Goal: Task Accomplishment & Management: Manage account settings

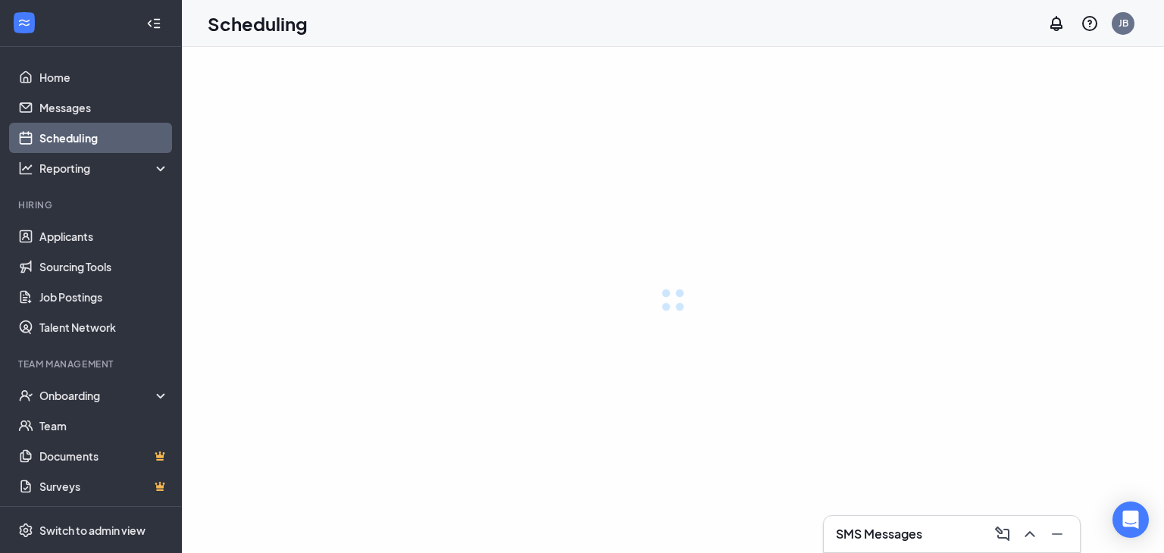
drag, startPoint x: 0, startPoint y: 0, endPoint x: 457, endPoint y: 364, distance: 584.2
click at [432, 189] on div at bounding box center [673, 300] width 982 height 506
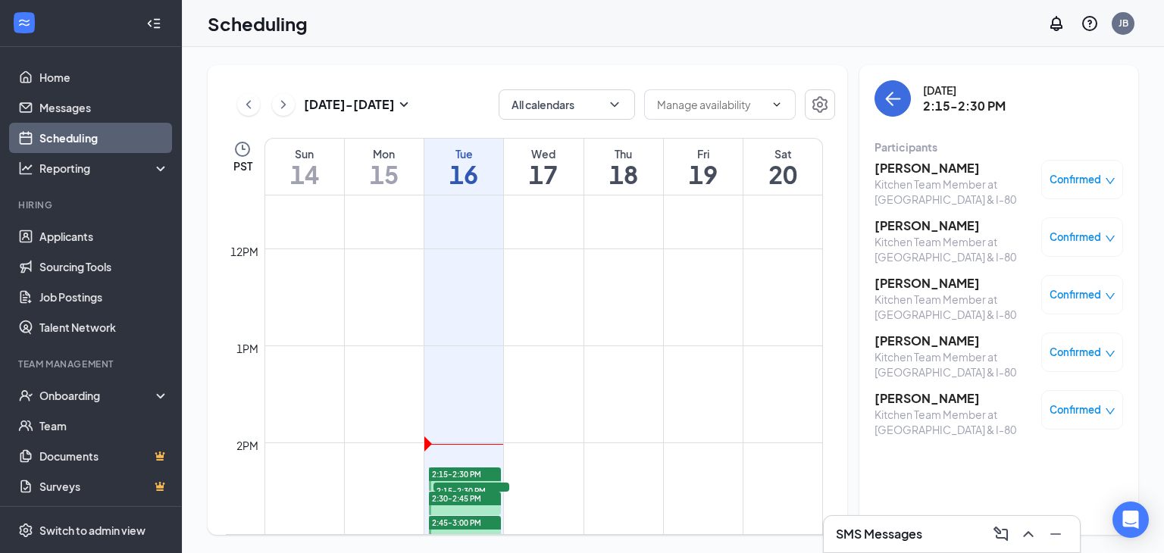
scroll to position [1336, 0]
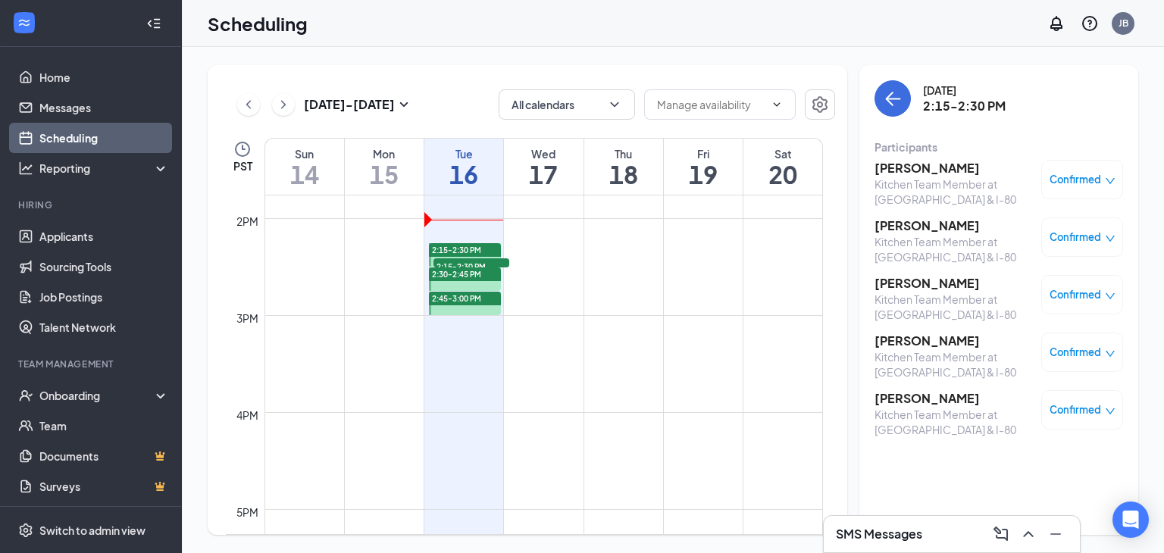
click at [462, 313] on div at bounding box center [465, 303] width 72 height 23
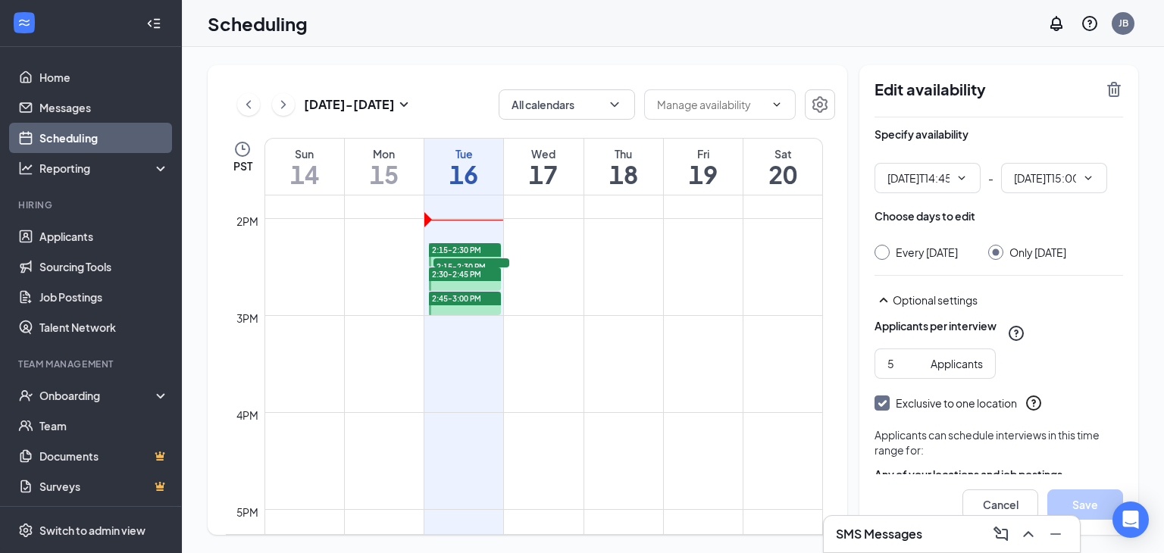
type input "02:45 PM"
type input "03:00 PM"
click at [468, 291] on div "2:45-3:00 PM" at bounding box center [464, 303] width 76 height 24
click at [468, 280] on div "2:30-2:45 PM" at bounding box center [465, 275] width 72 height 14
click at [461, 301] on span "2:45-3:00 PM" at bounding box center [456, 298] width 49 height 11
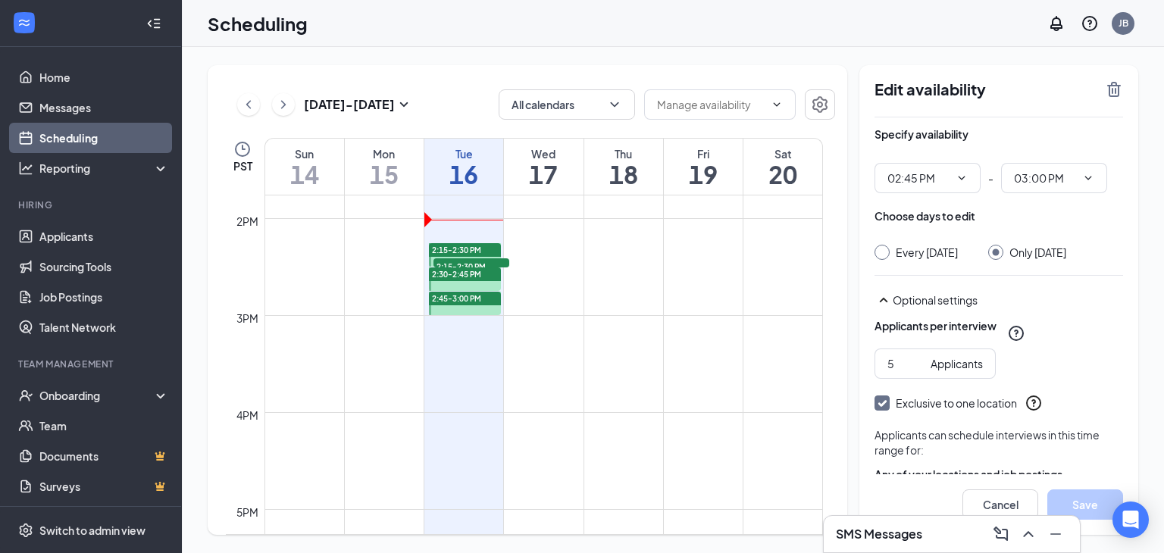
scroll to position [76, 0]
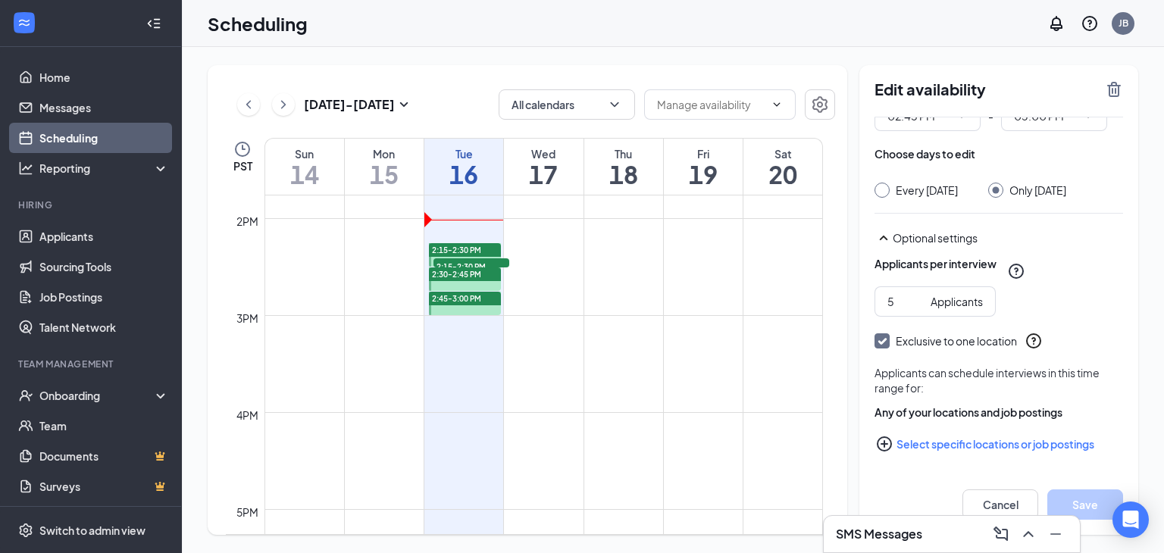
click at [473, 306] on div at bounding box center [465, 303] width 72 height 23
click at [1107, 93] on icon "TrashOutline" at bounding box center [1114, 89] width 18 height 18
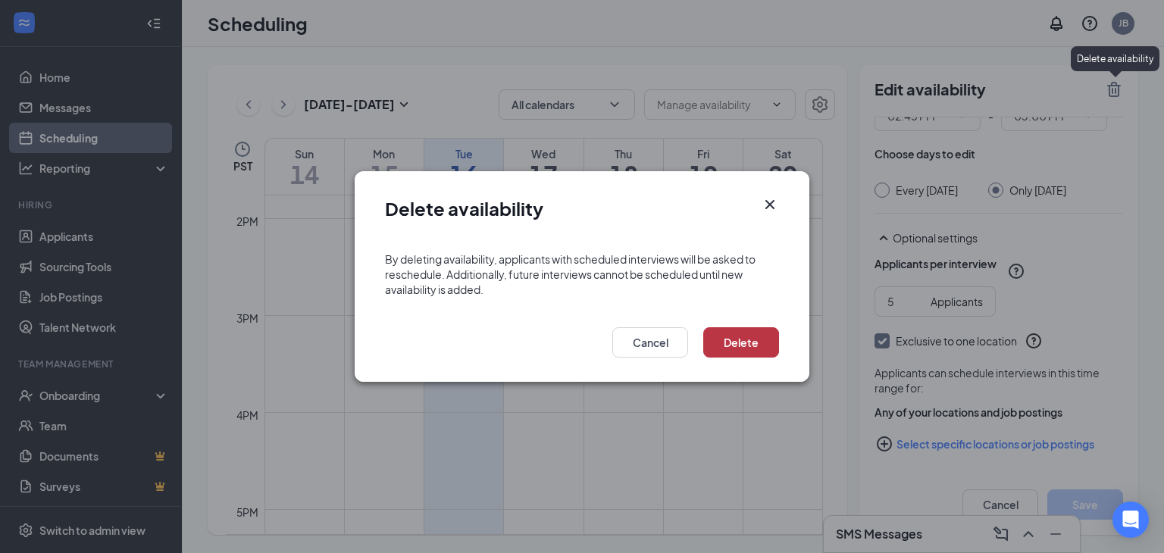
click at [741, 345] on button "Delete" at bounding box center [741, 342] width 76 height 30
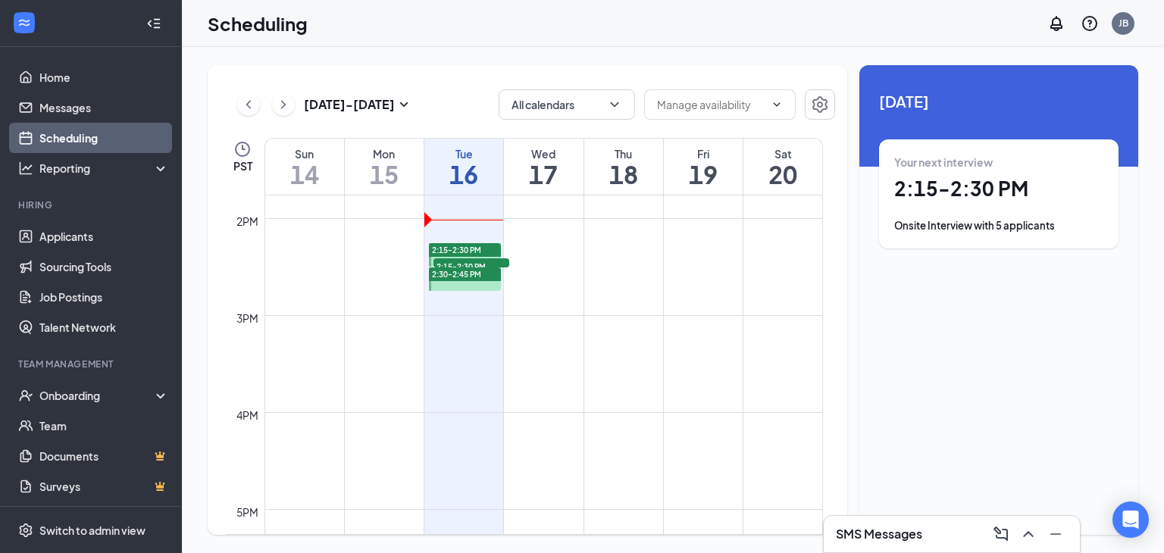
click at [439, 288] on div at bounding box center [465, 279] width 72 height 23
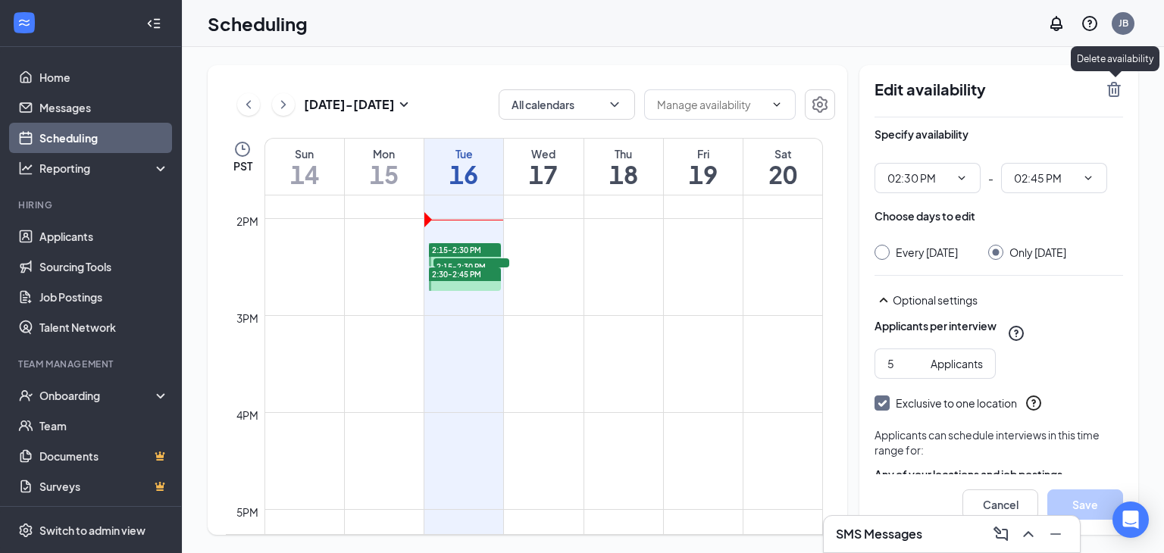
click at [1109, 80] on icon "TrashOutline" at bounding box center [1114, 89] width 18 height 18
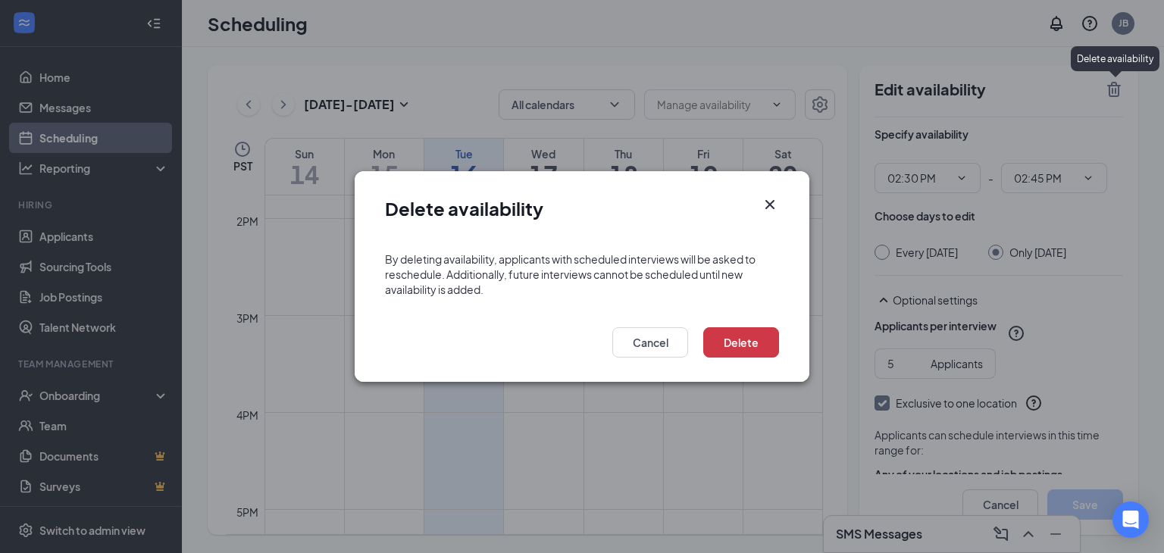
click at [769, 201] on icon "Cross" at bounding box center [770, 205] width 18 height 18
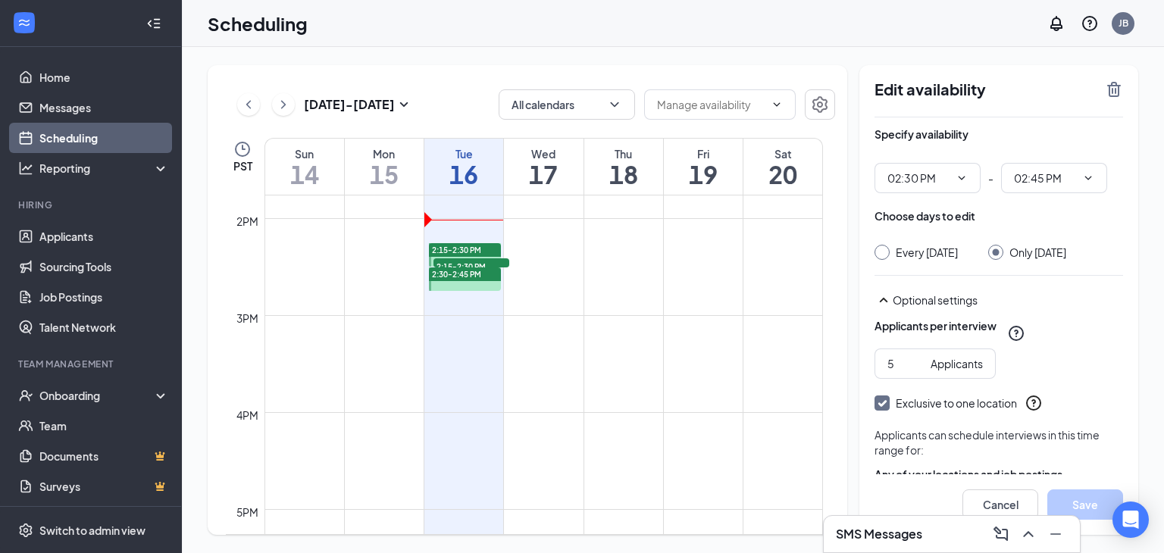
click at [466, 291] on td at bounding box center [544, 303] width 559 height 24
click at [466, 290] on div at bounding box center [465, 279] width 72 height 23
drag, startPoint x: 476, startPoint y: 277, endPoint x: 490, endPoint y: 273, distance: 14.9
click at [490, 273] on div "2:30-2:45 PM" at bounding box center [465, 275] width 72 height 14
click at [454, 273] on span "2:30-2:45 PM" at bounding box center [456, 274] width 49 height 11
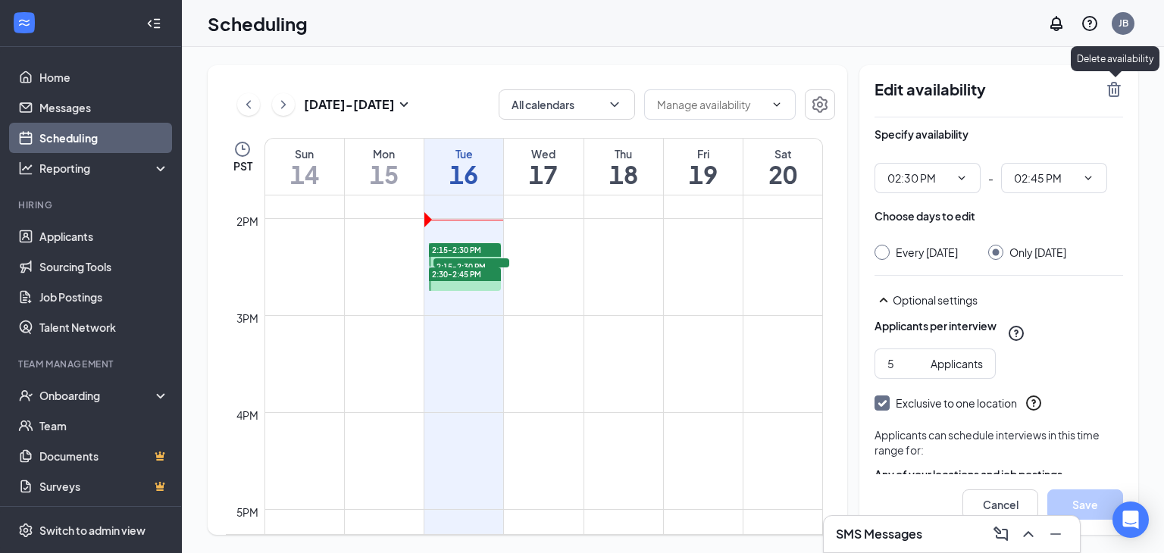
click at [1119, 79] on div "Edit availability Specify availability 02:30 PM - 02:45 PM Choose days to edit …" at bounding box center [999, 300] width 279 height 470
click at [1117, 89] on icon "TrashOutline" at bounding box center [1114, 89] width 18 height 18
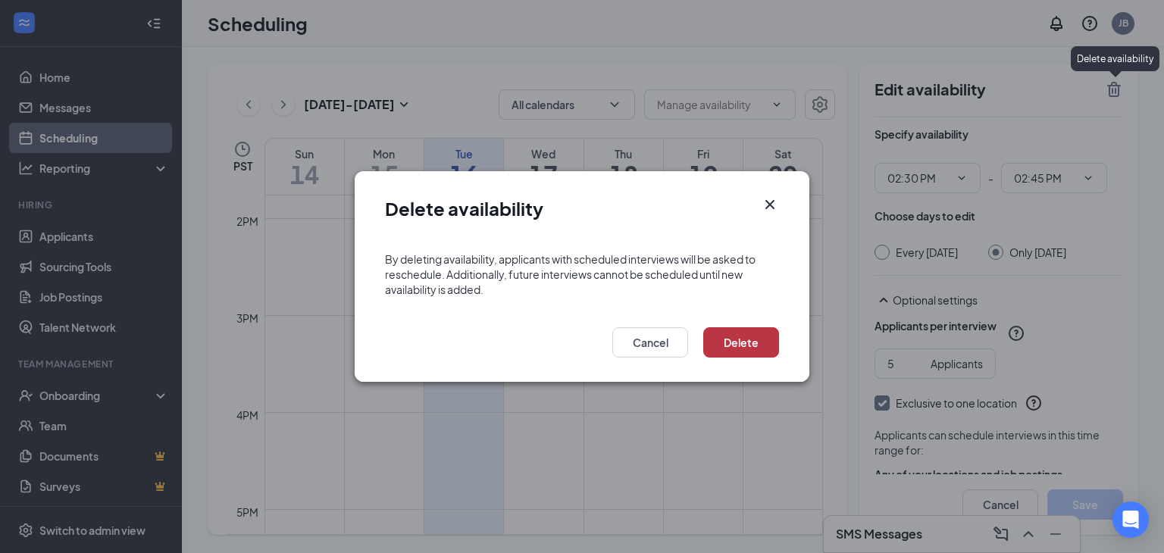
click at [737, 346] on button "Delete" at bounding box center [741, 342] width 76 height 30
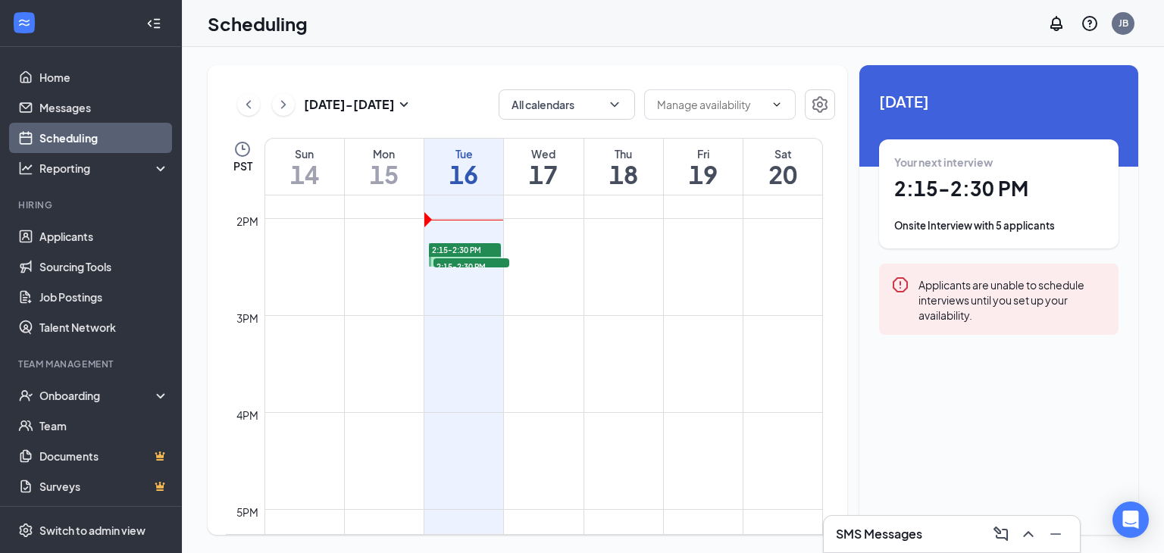
click at [461, 265] on span "2:15-2:30 PM" at bounding box center [472, 265] width 76 height 15
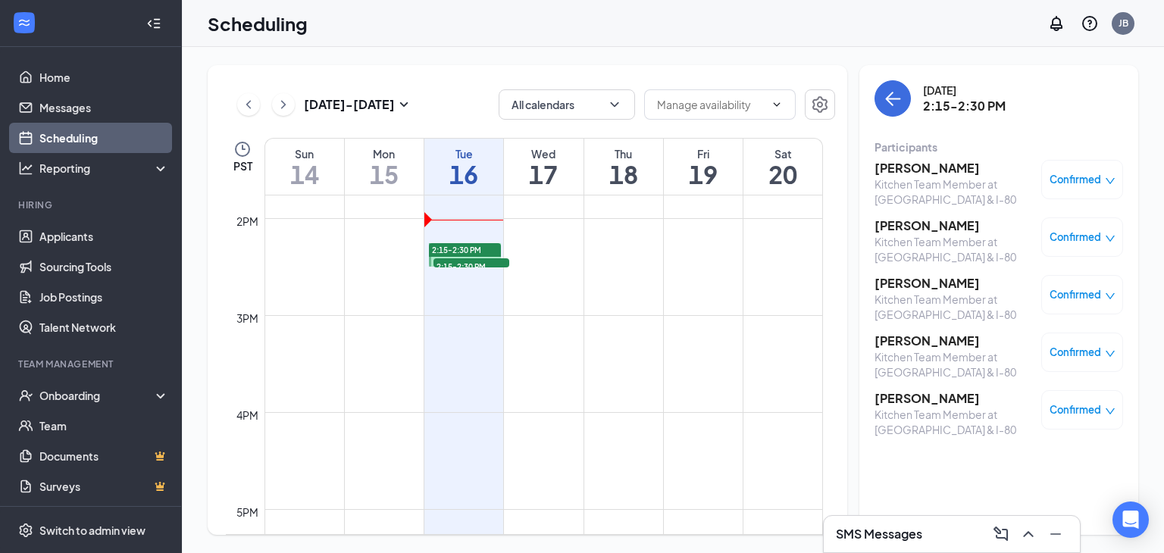
click at [911, 282] on h3 "[PERSON_NAME]" at bounding box center [954, 283] width 159 height 17
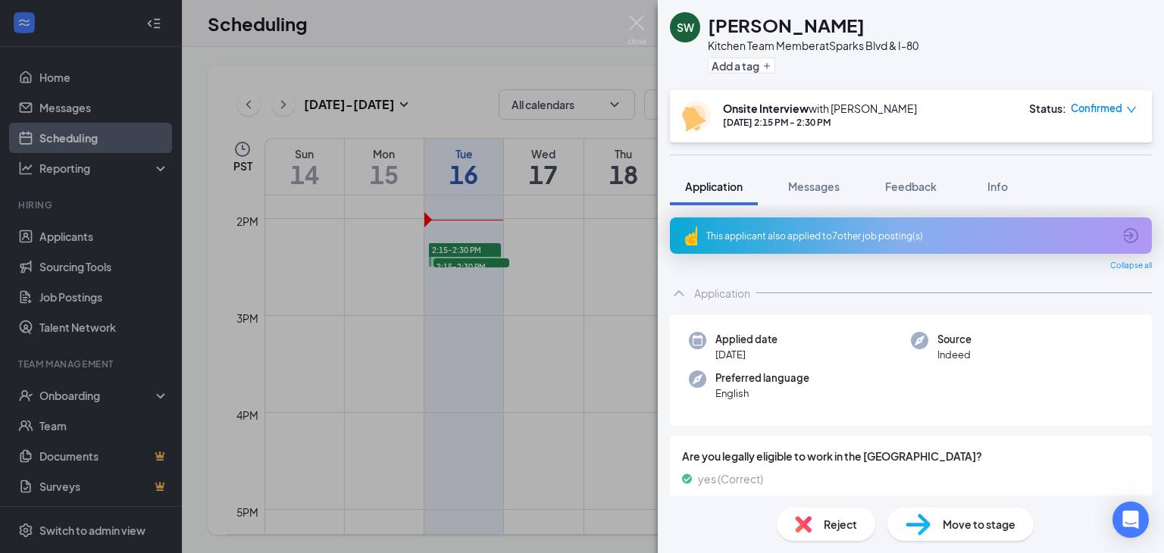
click at [819, 236] on div "This applicant also applied to 7 other job posting(s)" at bounding box center [909, 236] width 406 height 13
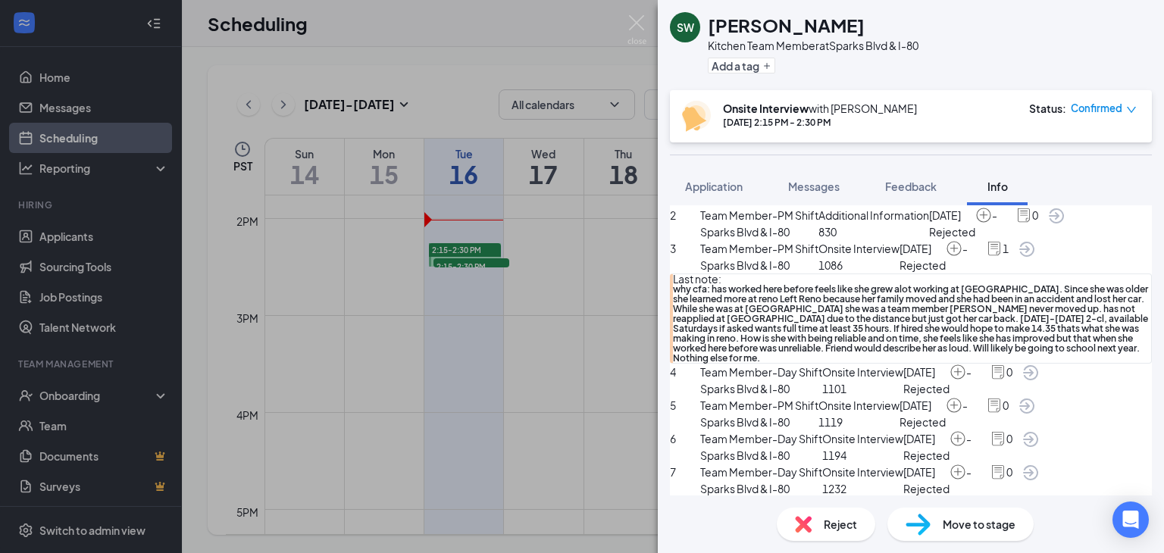
scroll to position [123, 0]
click at [634, 30] on img at bounding box center [637, 30] width 19 height 30
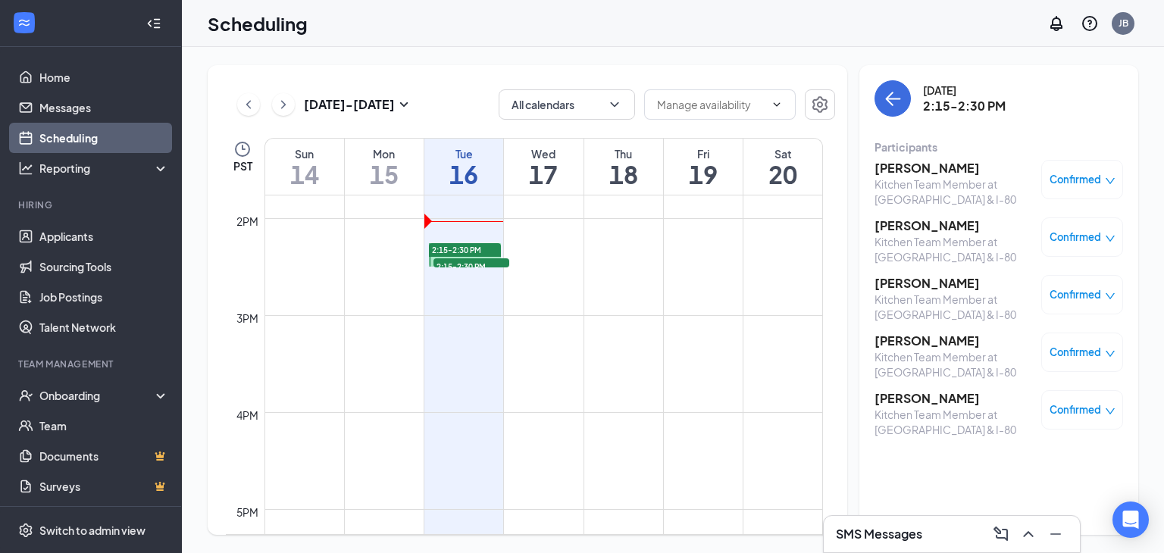
click at [901, 343] on h3 "[PERSON_NAME]" at bounding box center [954, 341] width 159 height 17
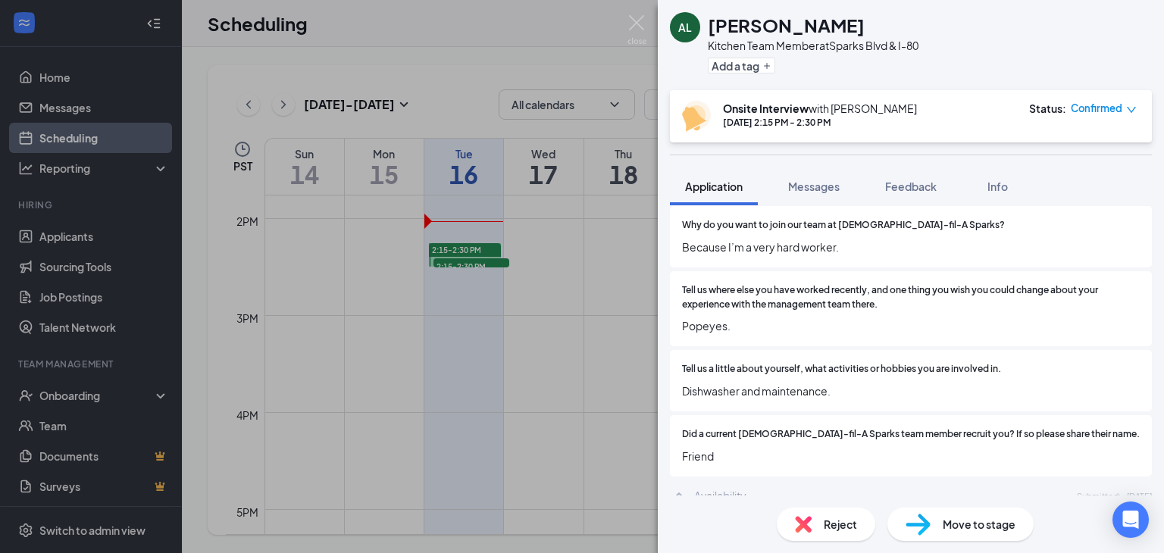
scroll to position [810, 0]
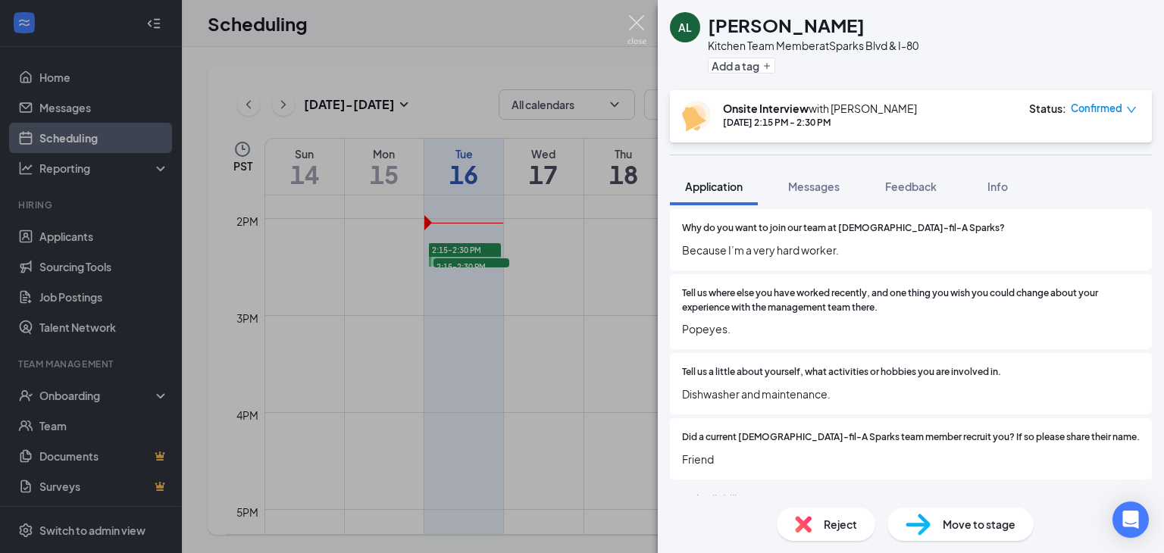
click at [634, 23] on img at bounding box center [637, 30] width 19 height 30
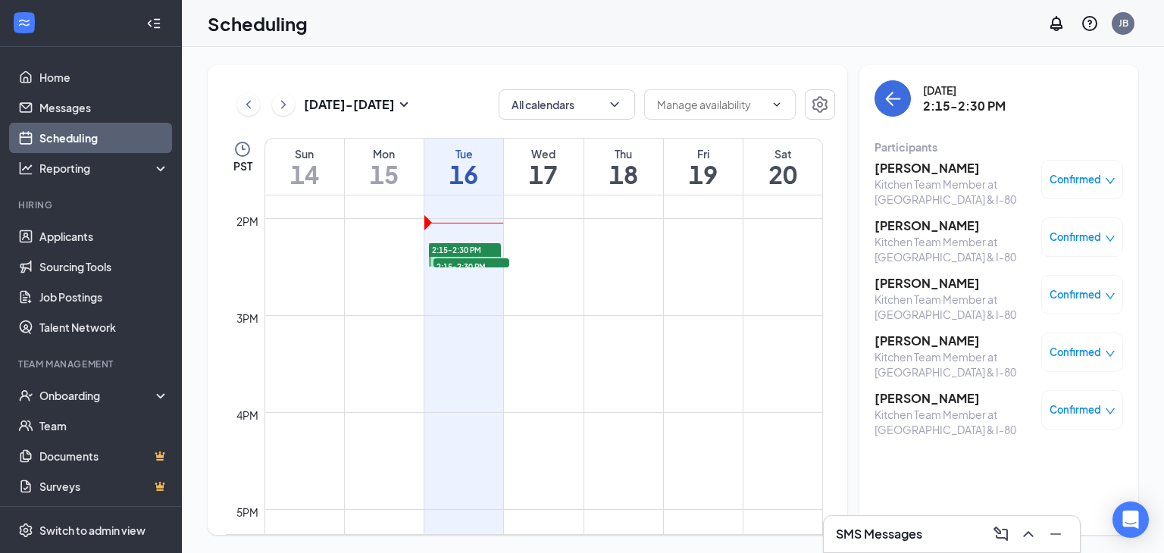
click at [921, 164] on h3 "[PERSON_NAME]" at bounding box center [954, 168] width 159 height 17
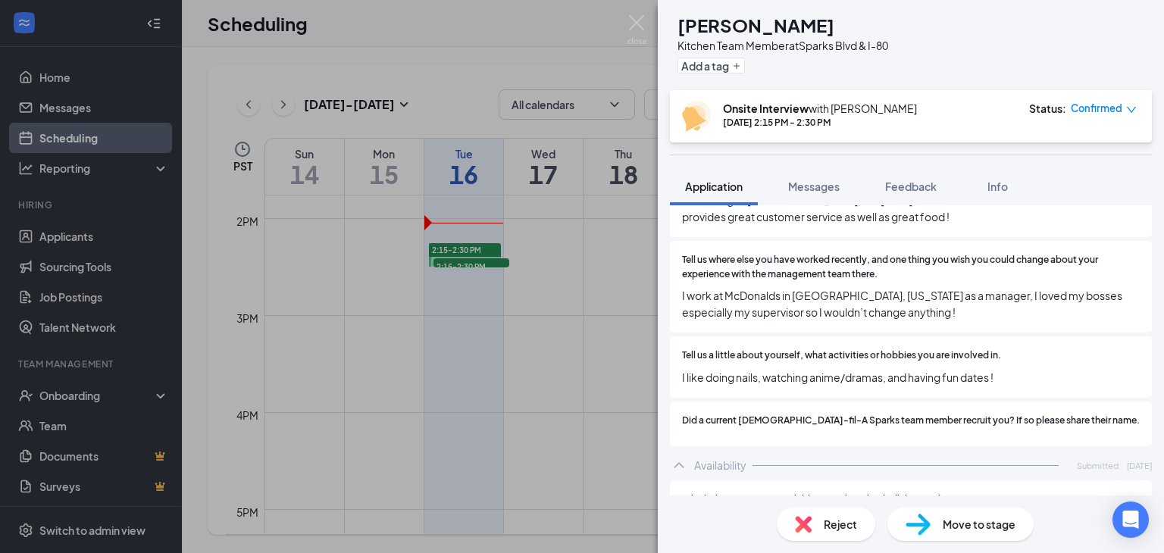
scroll to position [887, 0]
click at [637, 16] on img at bounding box center [637, 30] width 19 height 30
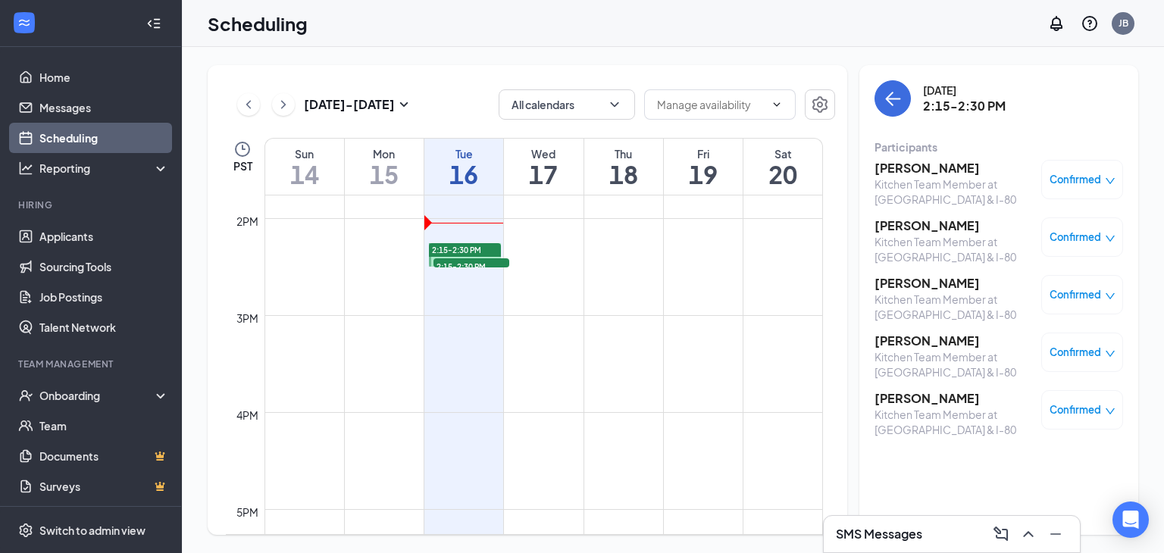
click at [929, 402] on h3 "[PERSON_NAME]" at bounding box center [954, 398] width 159 height 17
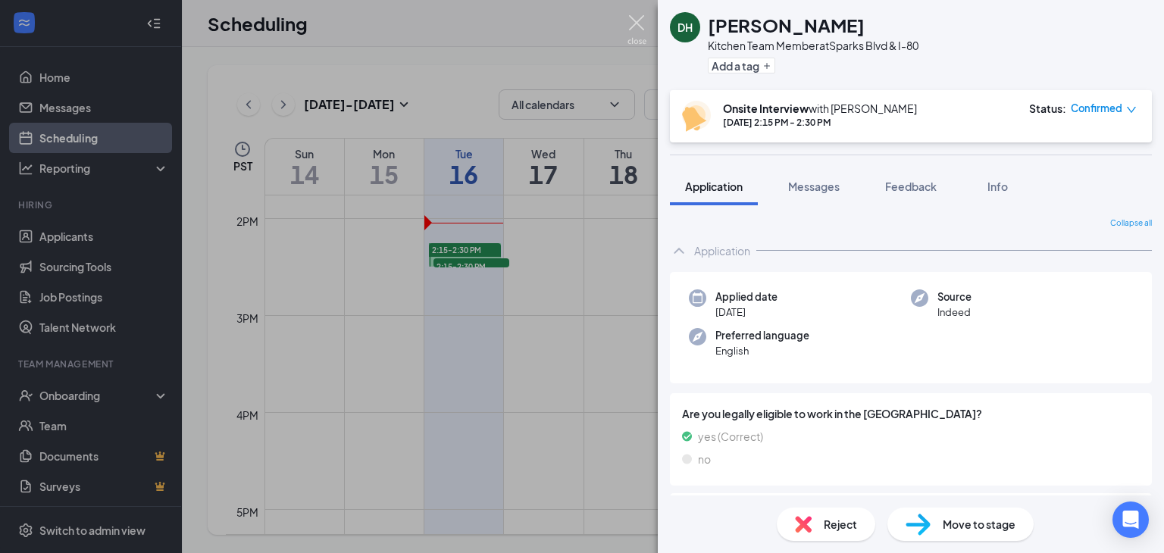
click at [632, 17] on img at bounding box center [637, 30] width 19 height 30
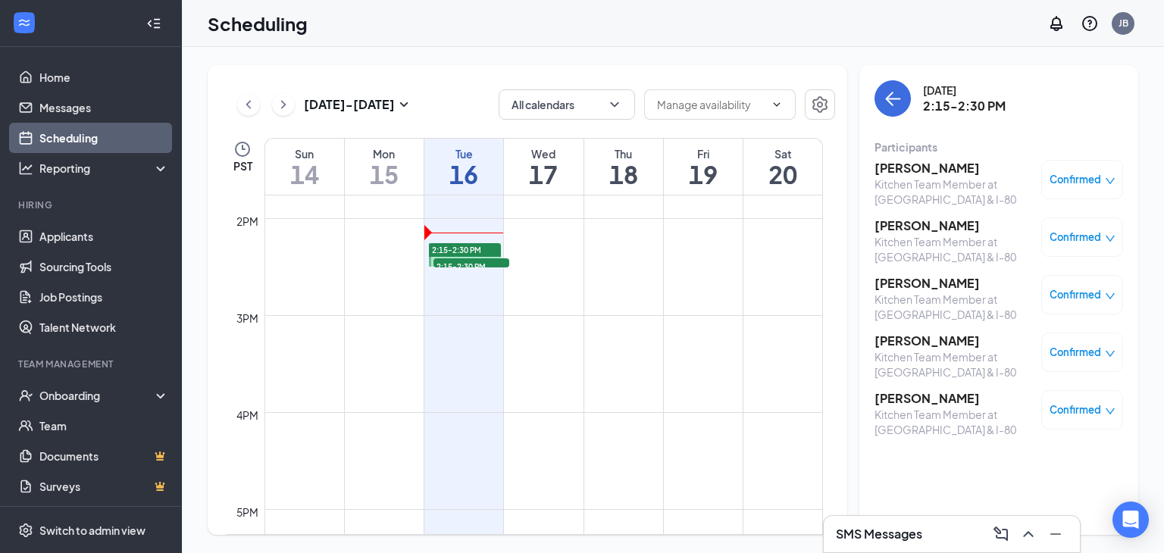
click at [885, 543] on div "SMS Messages" at bounding box center [952, 534] width 232 height 24
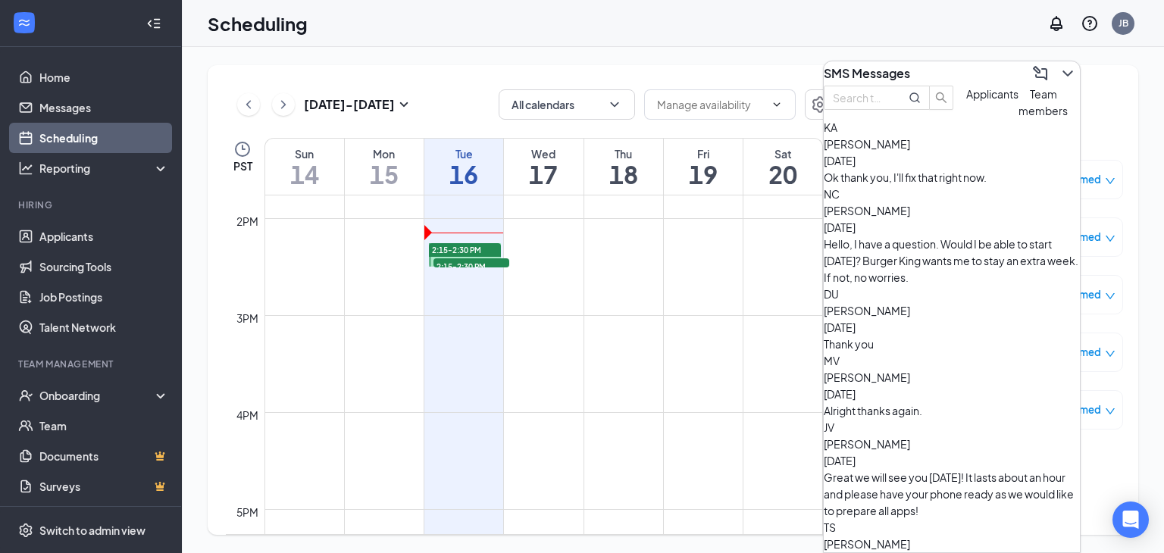
click at [966, 119] on button "Applicants" at bounding box center [992, 102] width 52 height 33
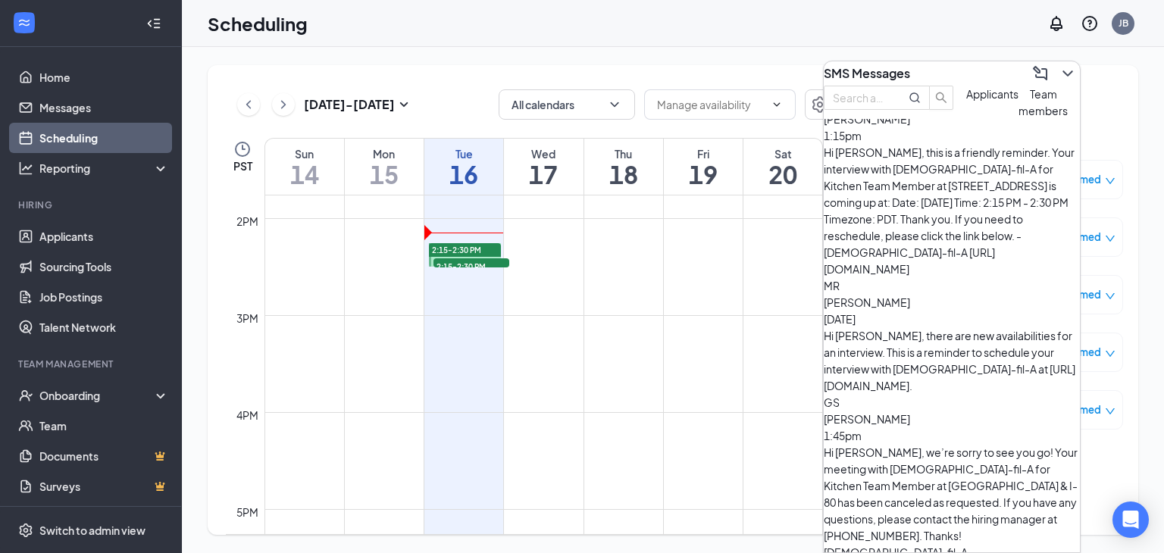
scroll to position [306, 0]
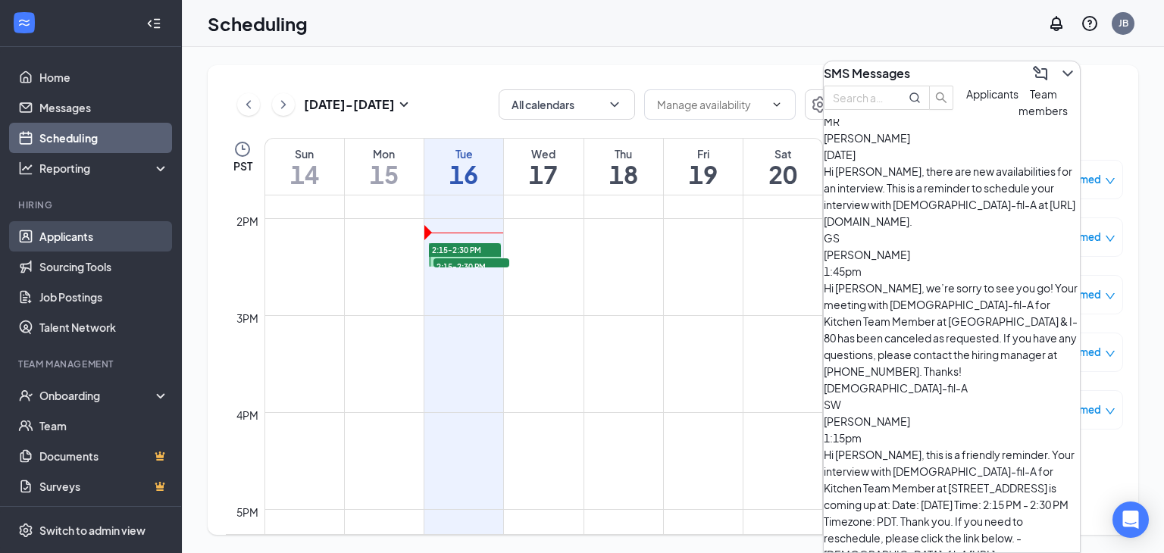
click at [70, 246] on link "Applicants" at bounding box center [104, 236] width 130 height 30
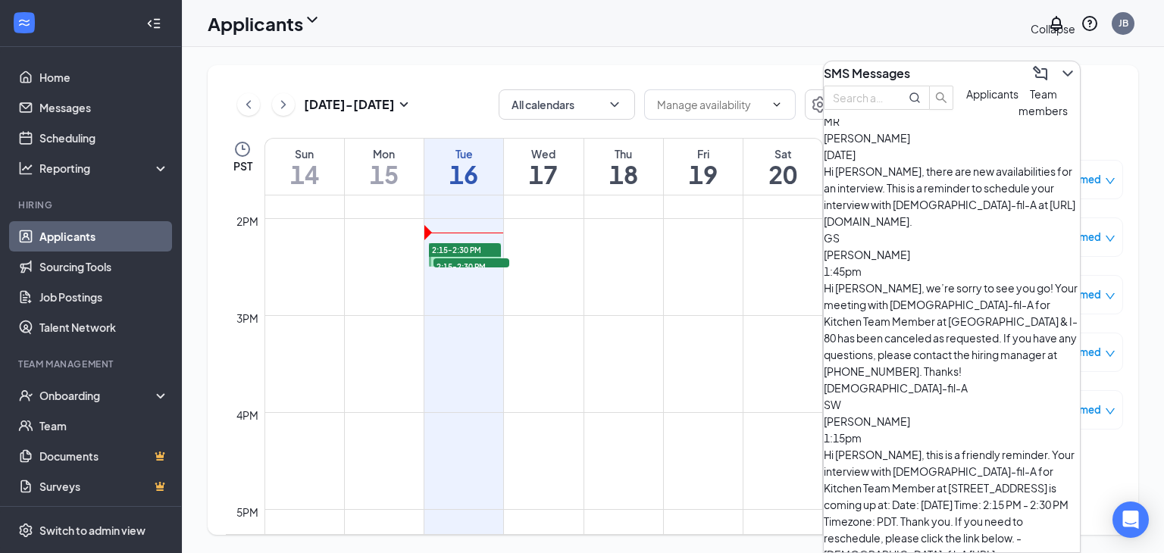
click at [1059, 65] on icon "ChevronDown" at bounding box center [1068, 73] width 18 height 18
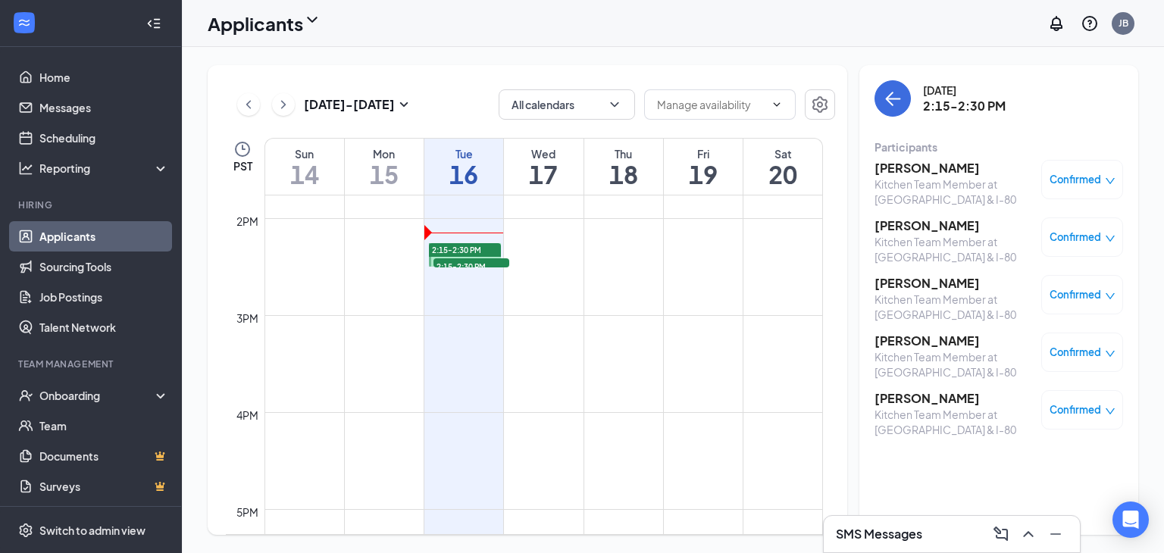
click at [108, 228] on link "Applicants" at bounding box center [104, 236] width 130 height 30
